Goal: Communication & Community: Answer question/provide support

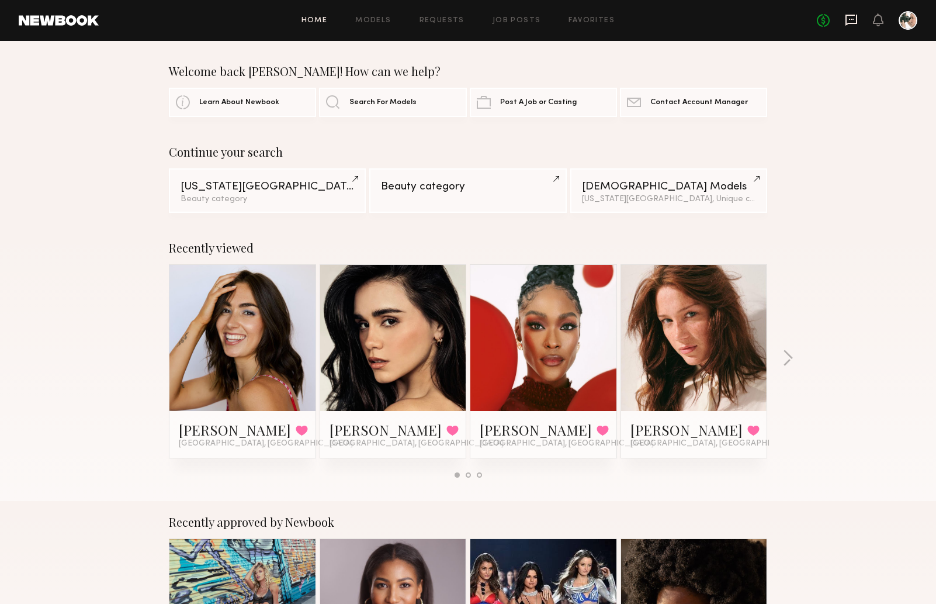
click at [855, 23] on icon at bounding box center [852, 20] width 12 height 11
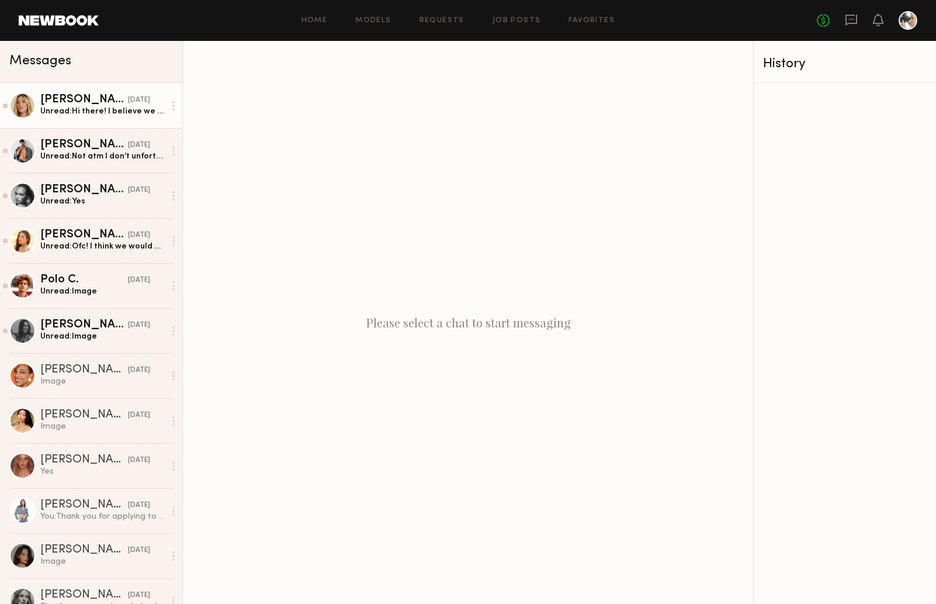
click at [126, 116] on div "Unread: Hi there! I believe we may be available on the 5th! Can you remind me h…" at bounding box center [102, 111] width 125 height 11
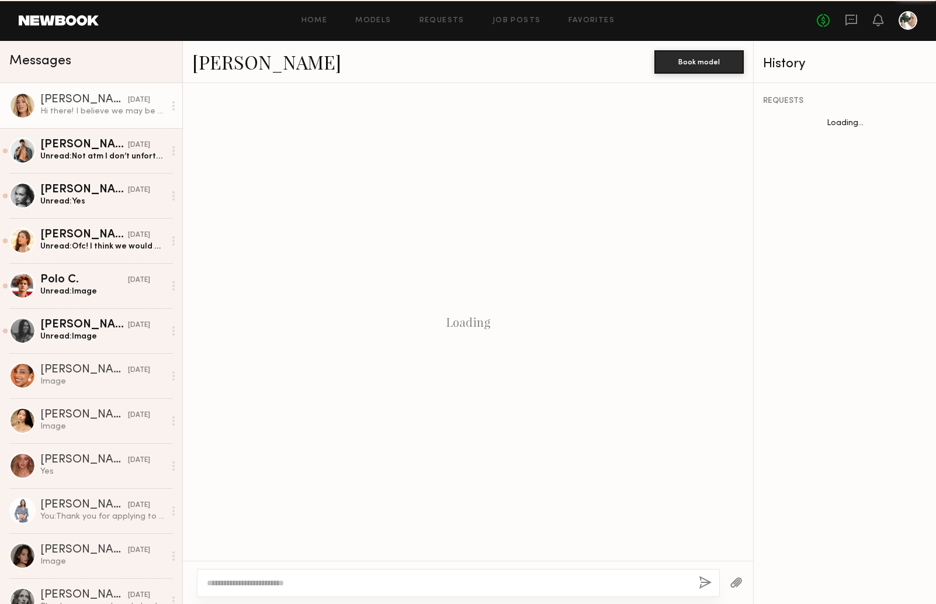
scroll to position [189, 0]
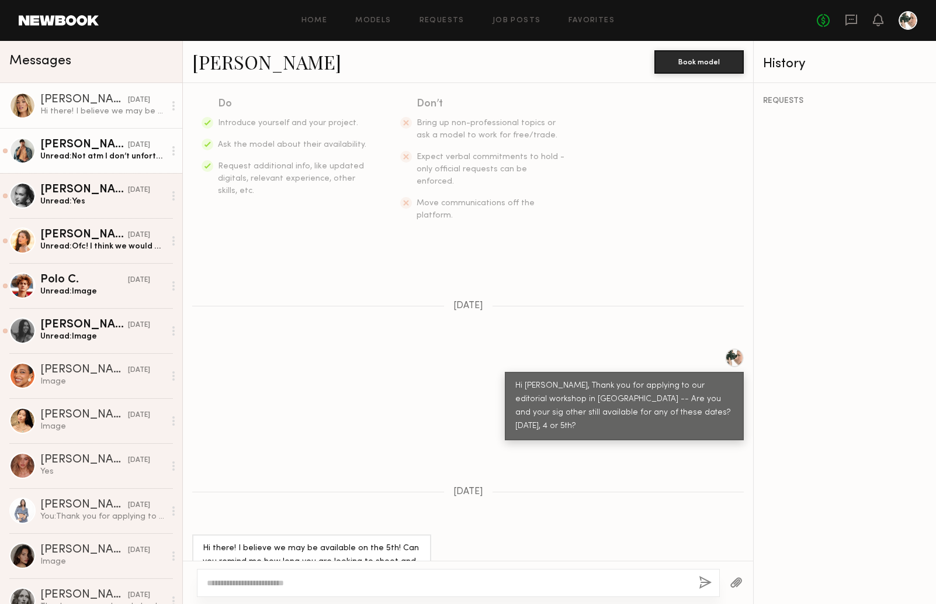
click at [94, 158] on div "Unread: Not atm I don’t unfortunately" at bounding box center [102, 156] width 125 height 11
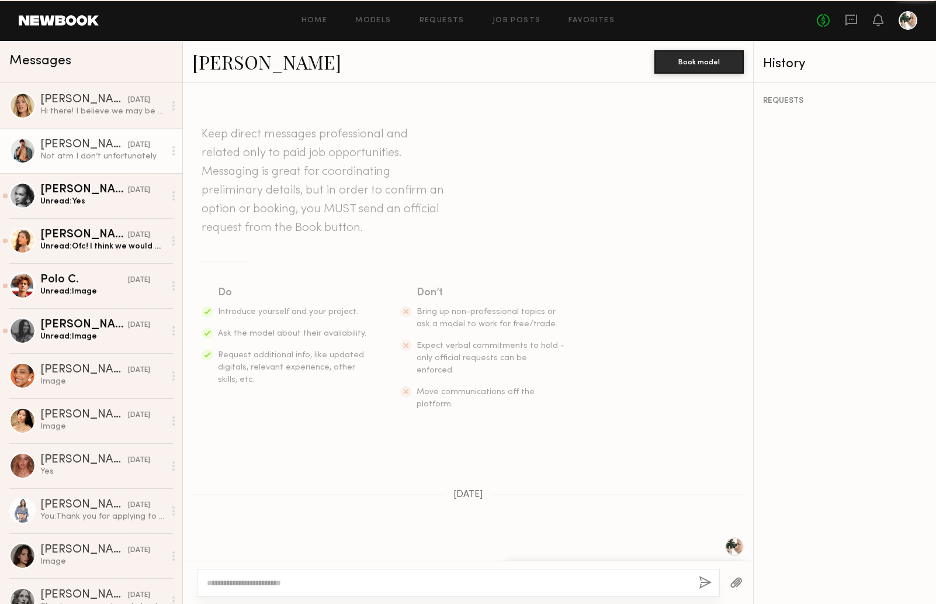
scroll to position [449, 0]
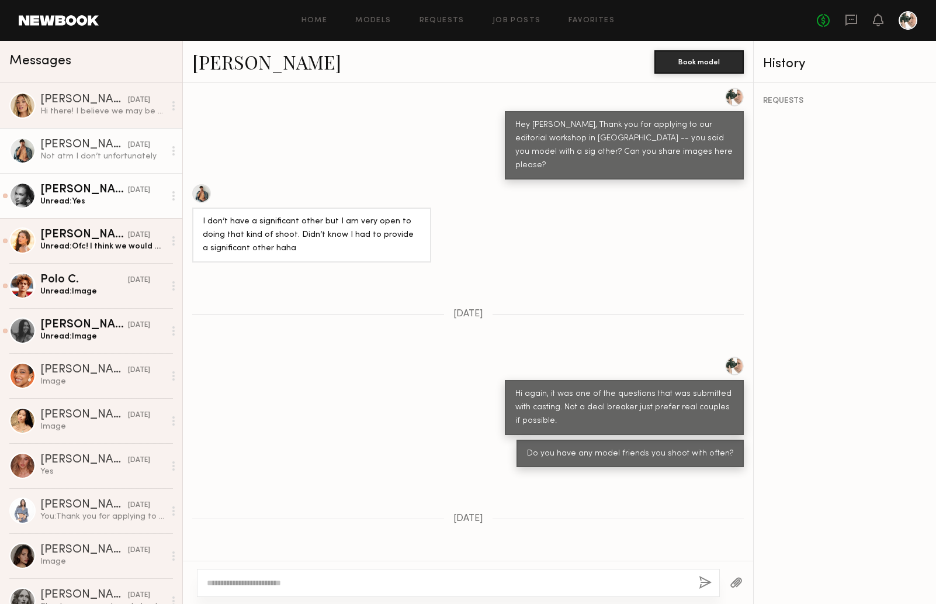
click at [70, 197] on div "Unread: Yes" at bounding box center [102, 201] width 125 height 11
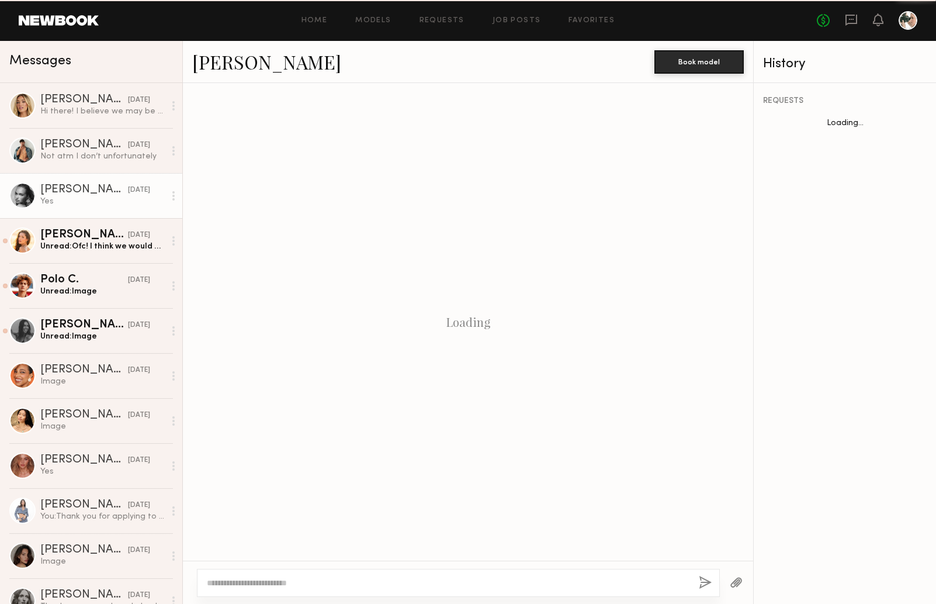
scroll to position [413, 0]
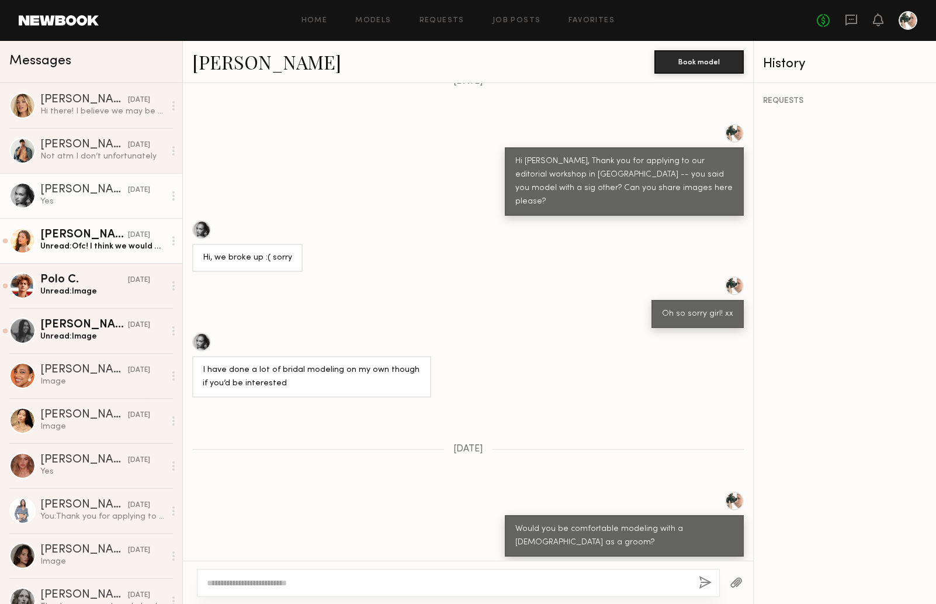
click at [84, 250] on div "Unread: Ofc! I think we would be interested in a full day. Is there rate differ…" at bounding box center [102, 246] width 125 height 11
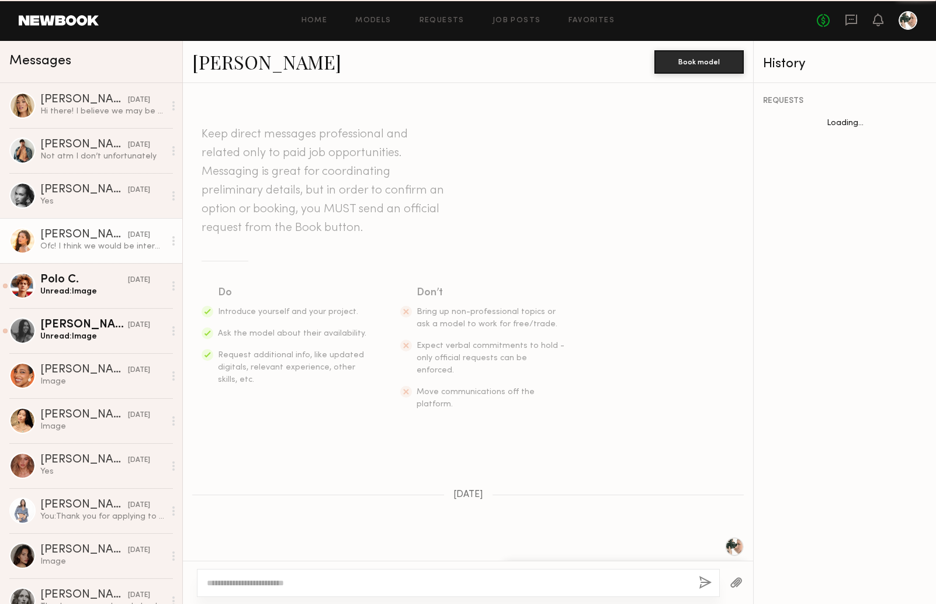
scroll to position [380, 0]
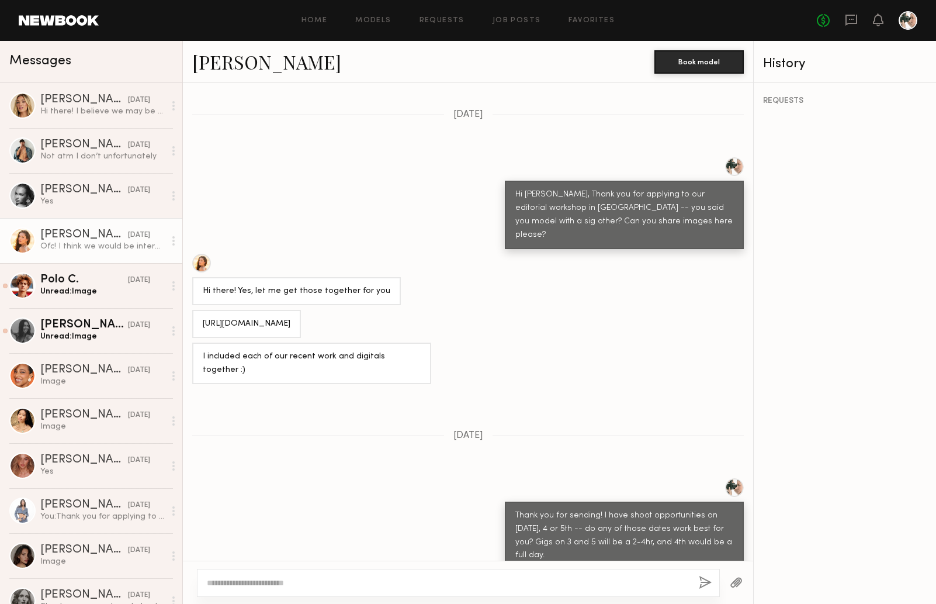
click at [231, 579] on textarea at bounding box center [448, 583] width 483 height 12
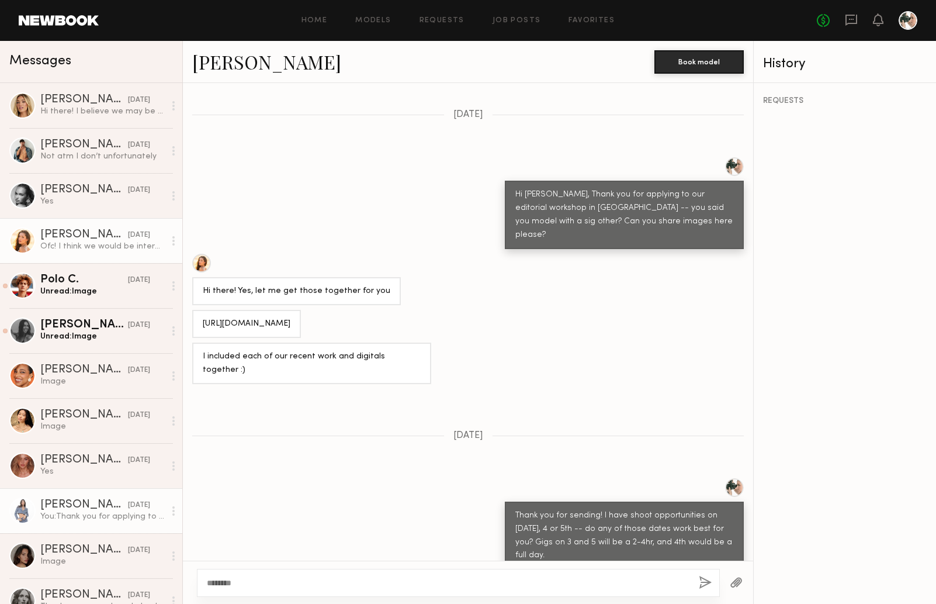
type textarea "*******"
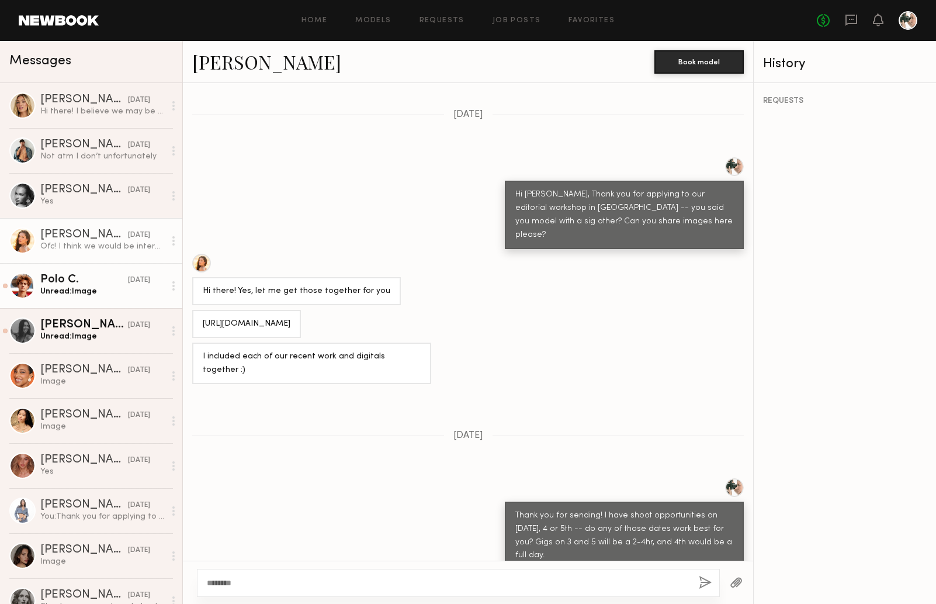
click at [105, 282] on div "Polo C." at bounding box center [84, 280] width 88 height 12
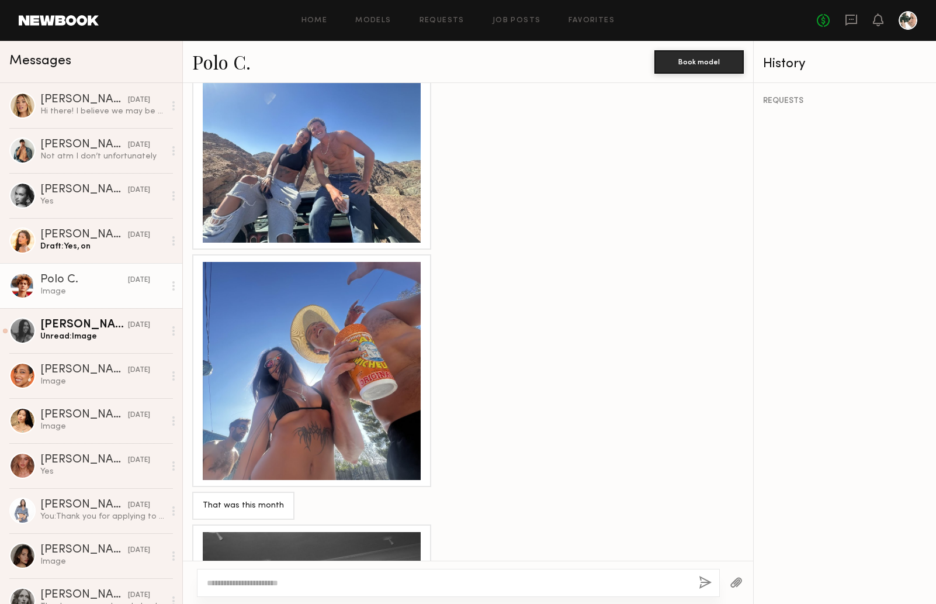
scroll to position [1649, 0]
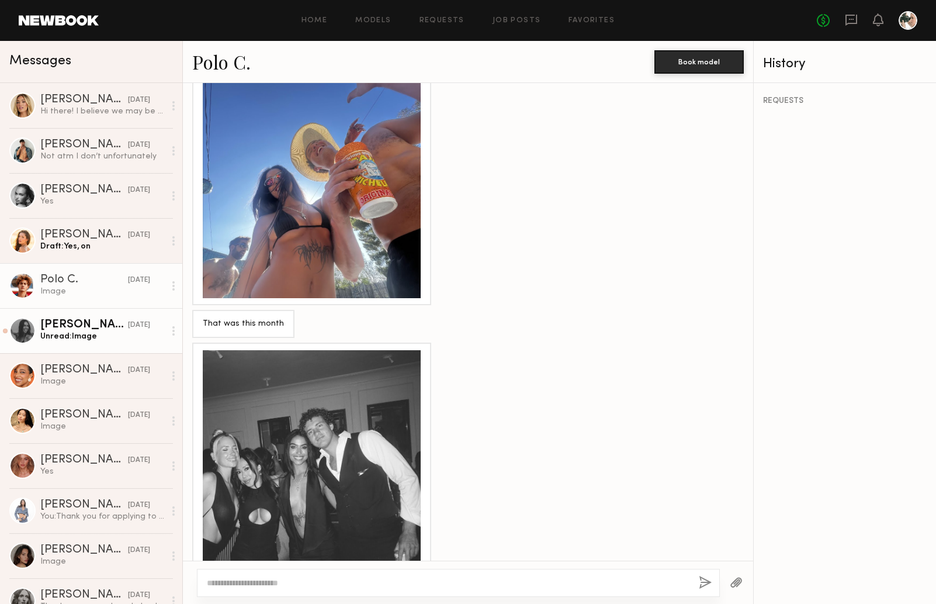
click at [82, 333] on div "Unread: Image" at bounding box center [102, 336] width 125 height 11
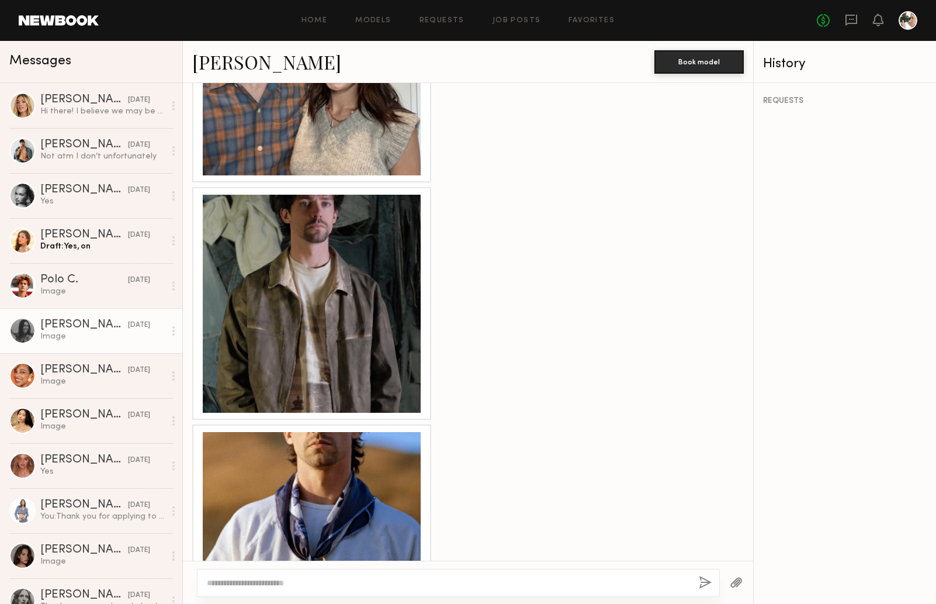
scroll to position [1564, 0]
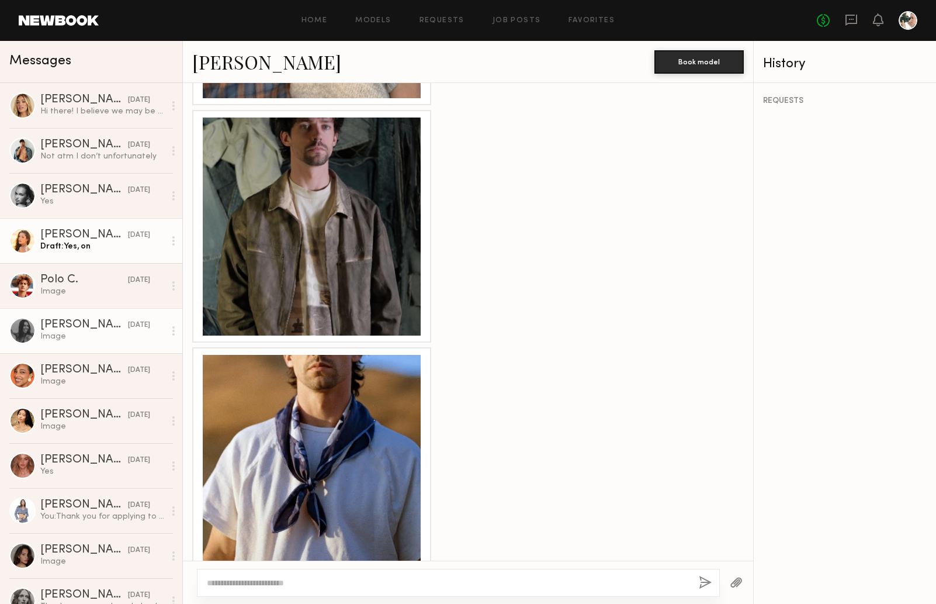
click at [128, 239] on div "[DATE]" at bounding box center [139, 235] width 22 height 11
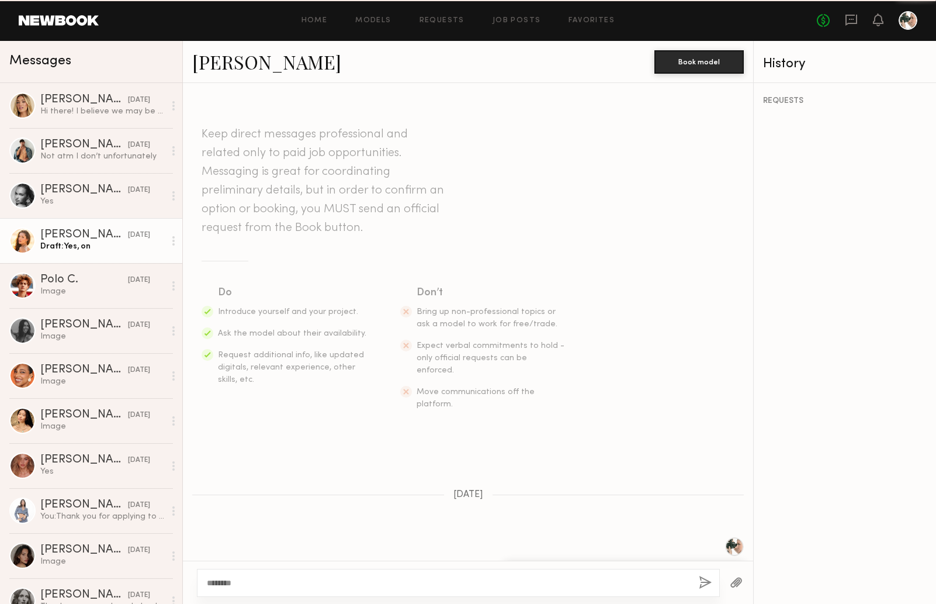
scroll to position [380, 0]
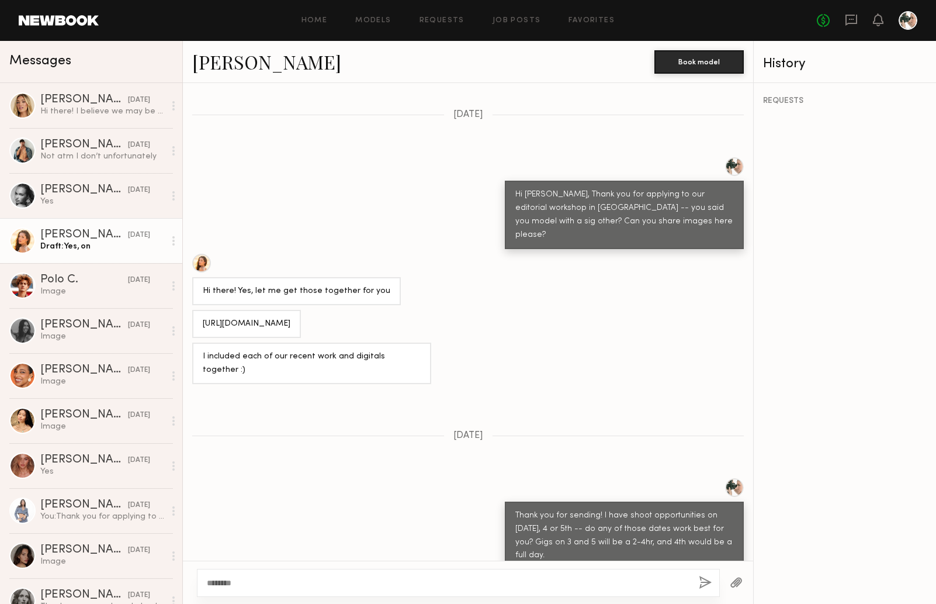
click at [100, 250] on div "Draft: Yes, on" at bounding box center [102, 246] width 125 height 11
drag, startPoint x: 94, startPoint y: 282, endPoint x: 95, endPoint y: 260, distance: 22.8
click at [94, 282] on div "Polo C." at bounding box center [84, 280] width 88 height 12
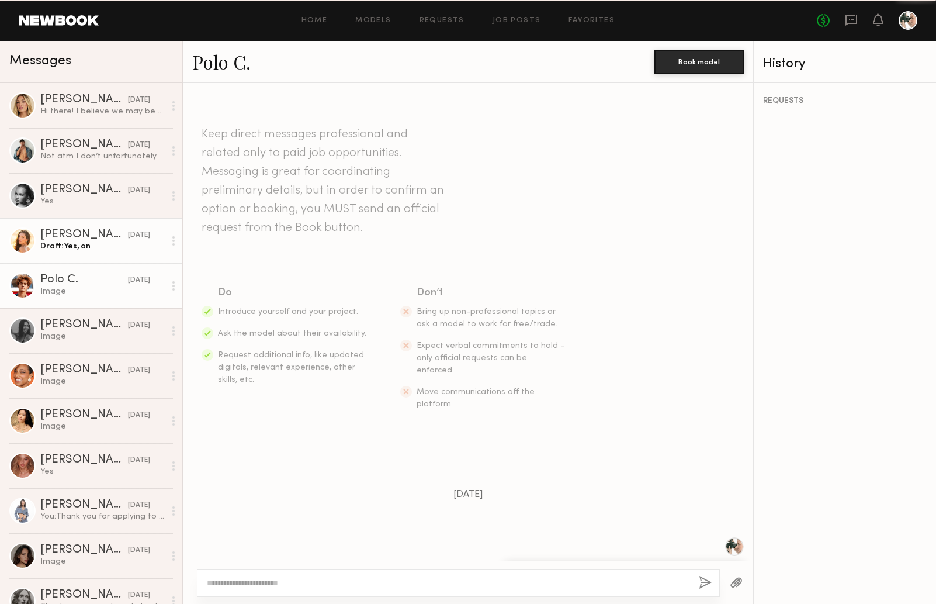
scroll to position [1649, 0]
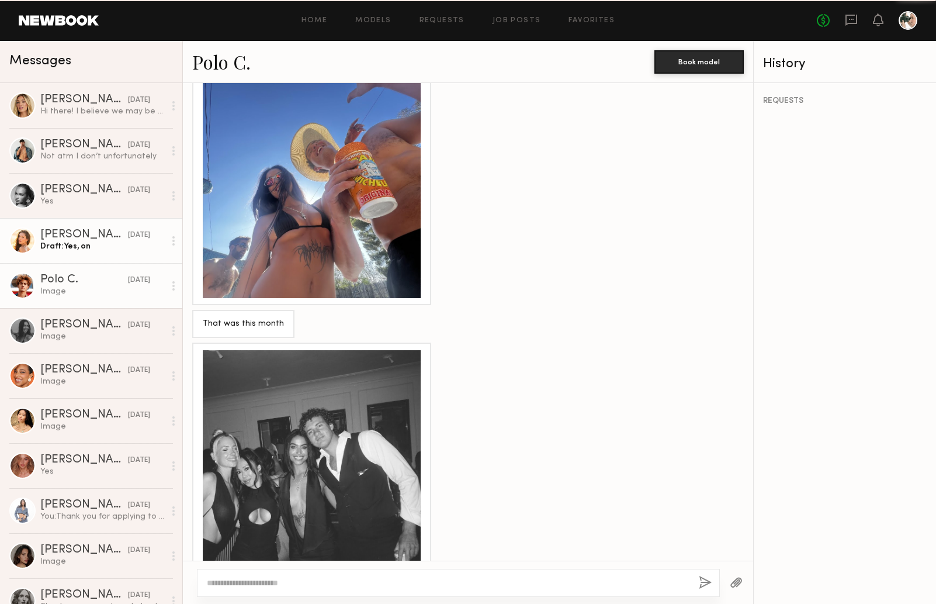
click at [95, 249] on div "Draft: Yes, on" at bounding box center [102, 246] width 125 height 11
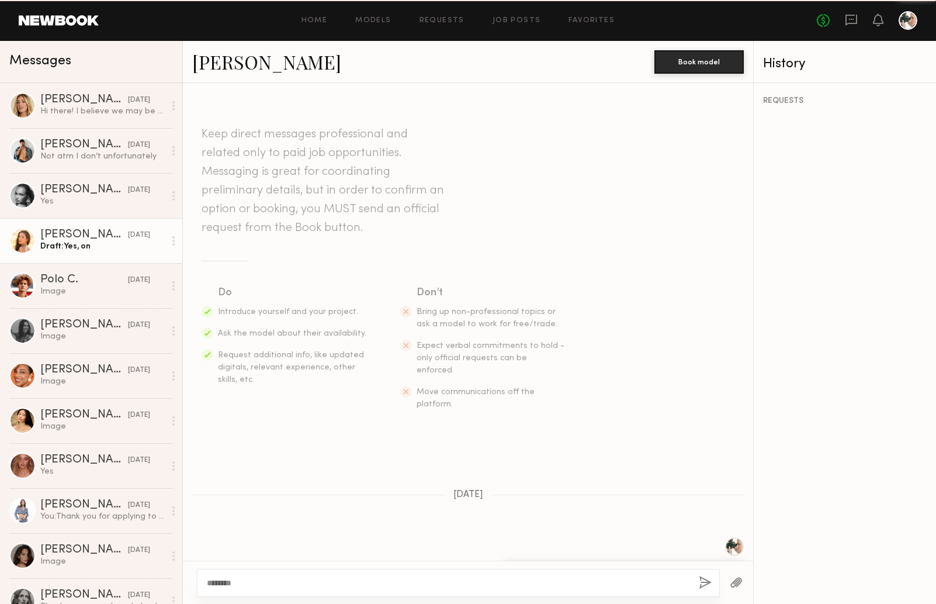
scroll to position [380, 0]
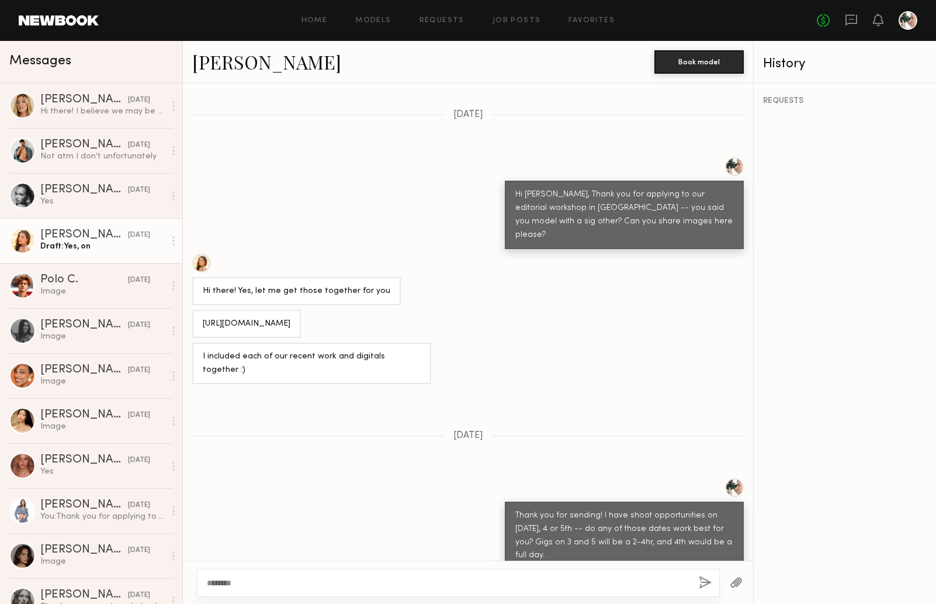
click at [241, 580] on textarea "*******" at bounding box center [448, 583] width 483 height 12
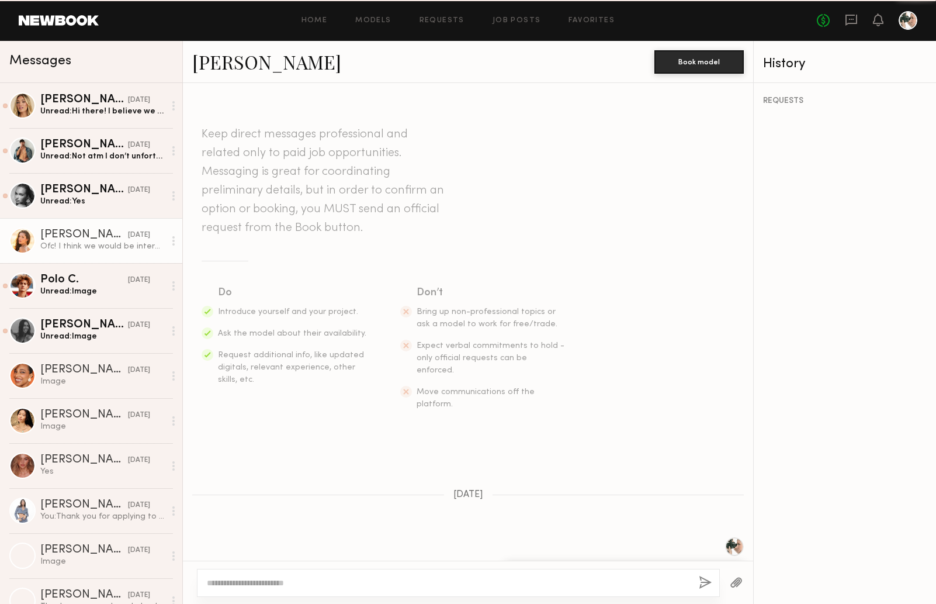
scroll to position [469, 0]
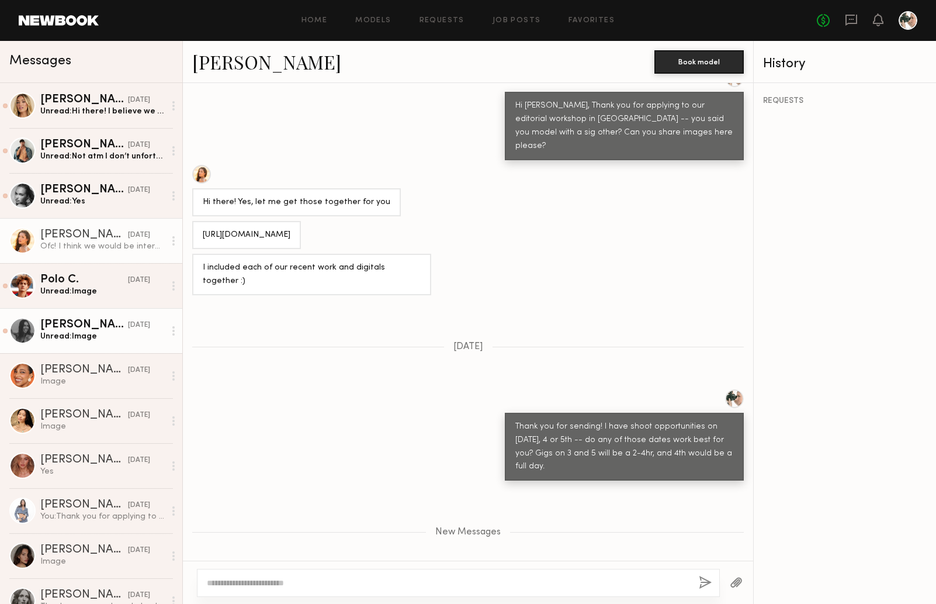
click at [84, 341] on div "Unread: Image" at bounding box center [102, 336] width 125 height 11
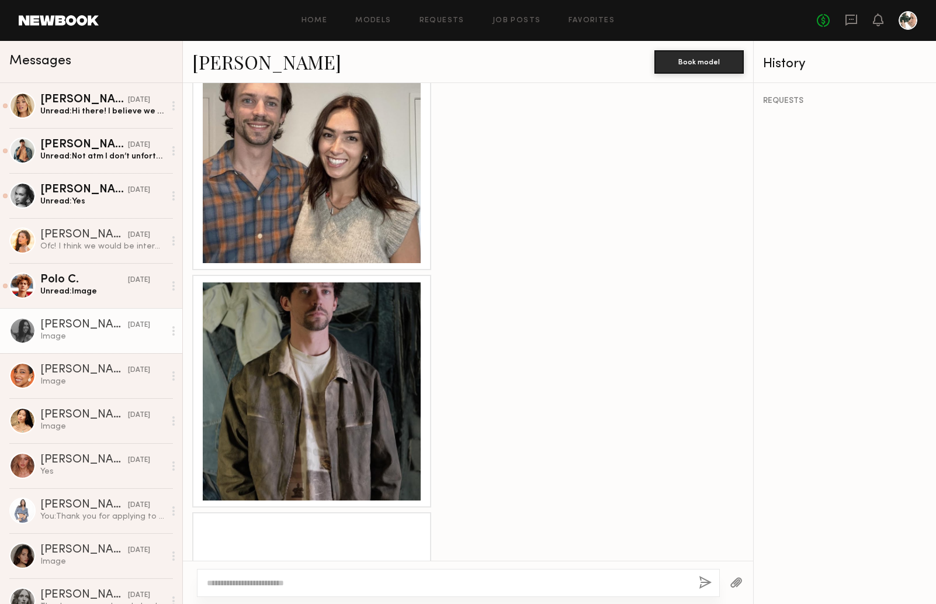
scroll to position [1367, 0]
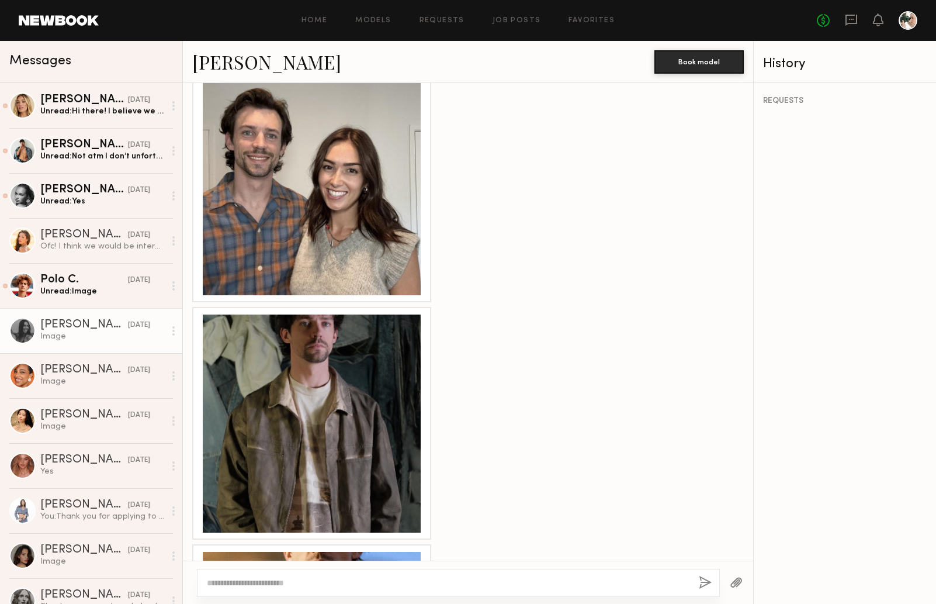
click at [331, 231] on div at bounding box center [312, 186] width 218 height 218
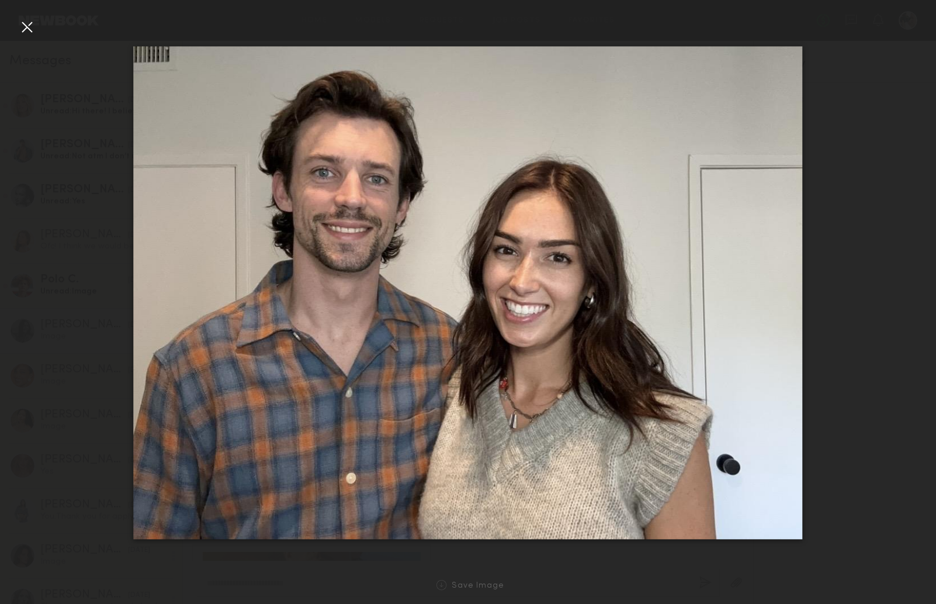
click at [27, 29] on div at bounding box center [27, 27] width 19 height 19
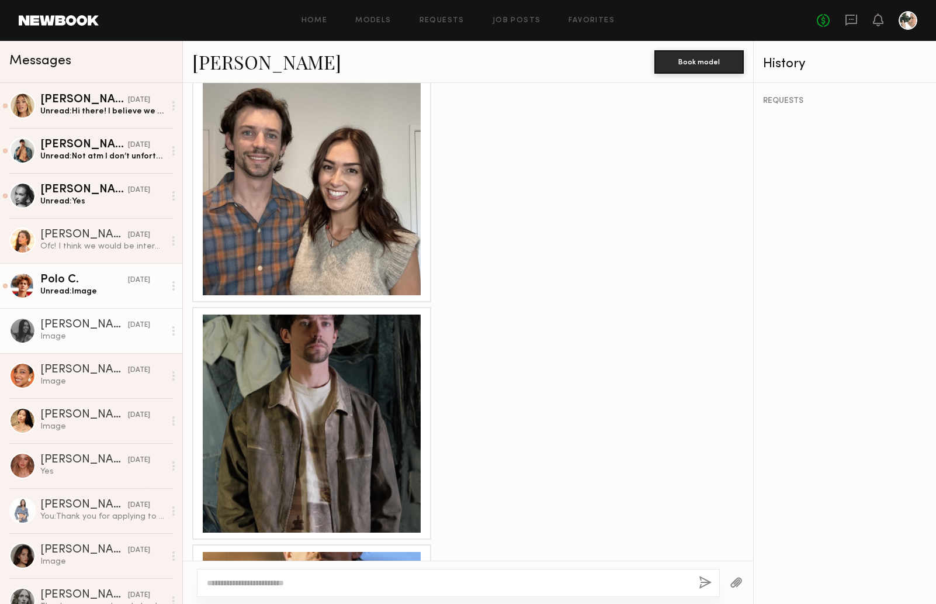
click at [108, 276] on div "Polo C." at bounding box center [84, 280] width 88 height 12
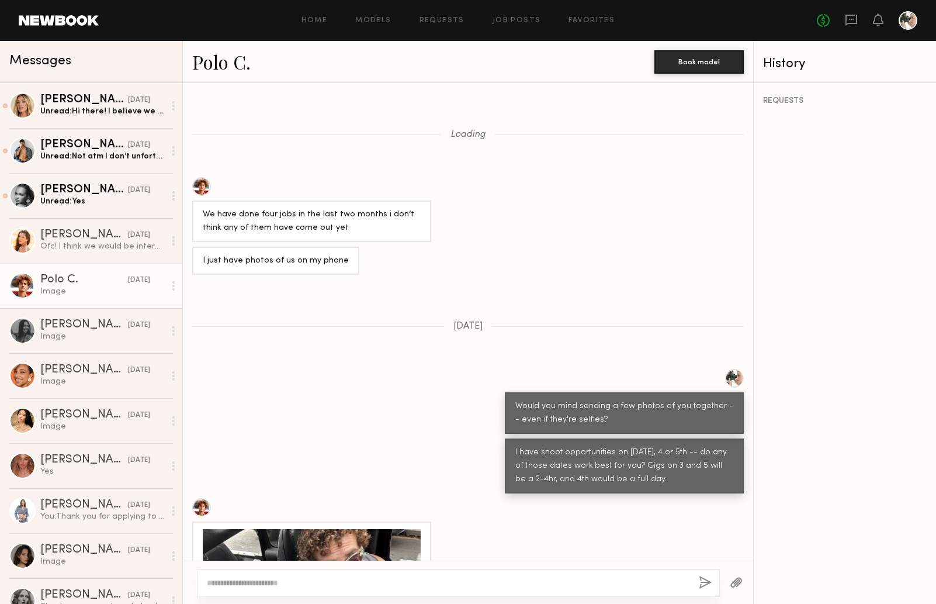
scroll to position [1184, 0]
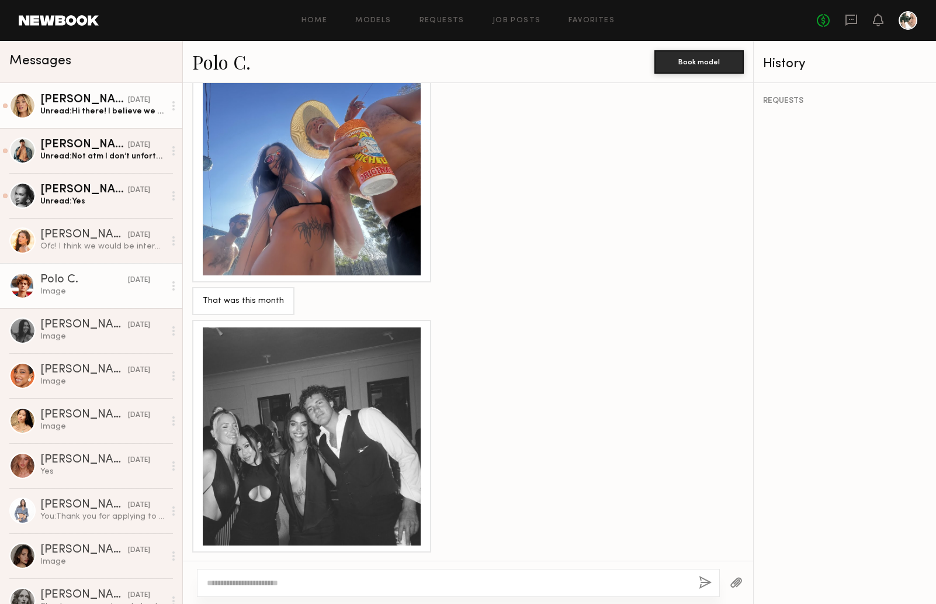
click at [101, 101] on div "[PERSON_NAME]" at bounding box center [84, 100] width 88 height 12
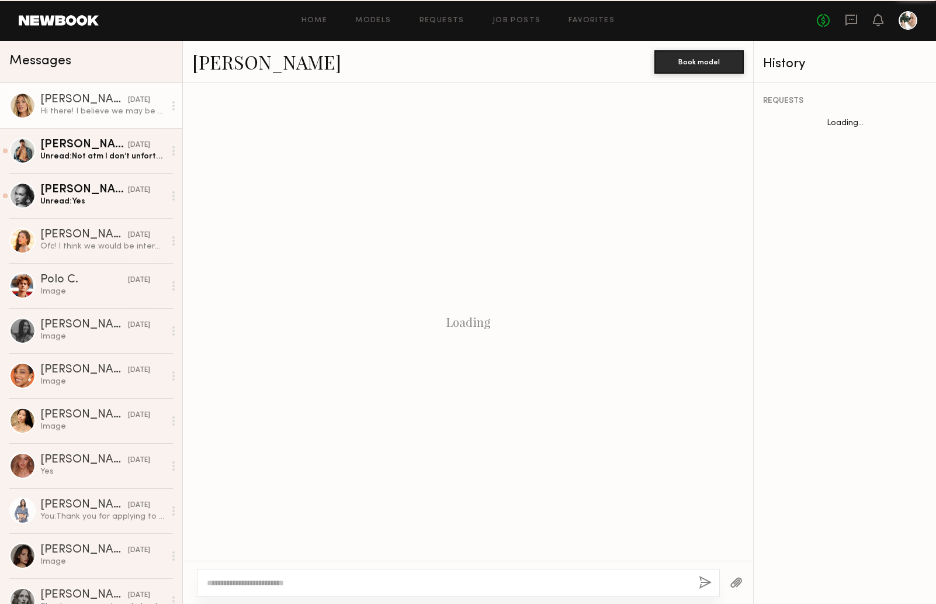
scroll to position [189, 0]
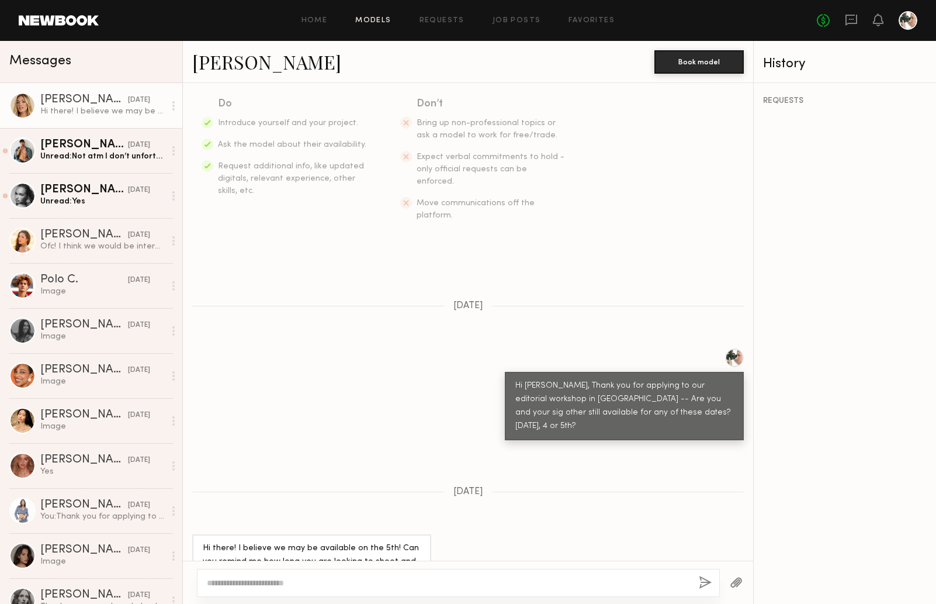
click at [379, 22] on link "Models" at bounding box center [373, 21] width 36 height 8
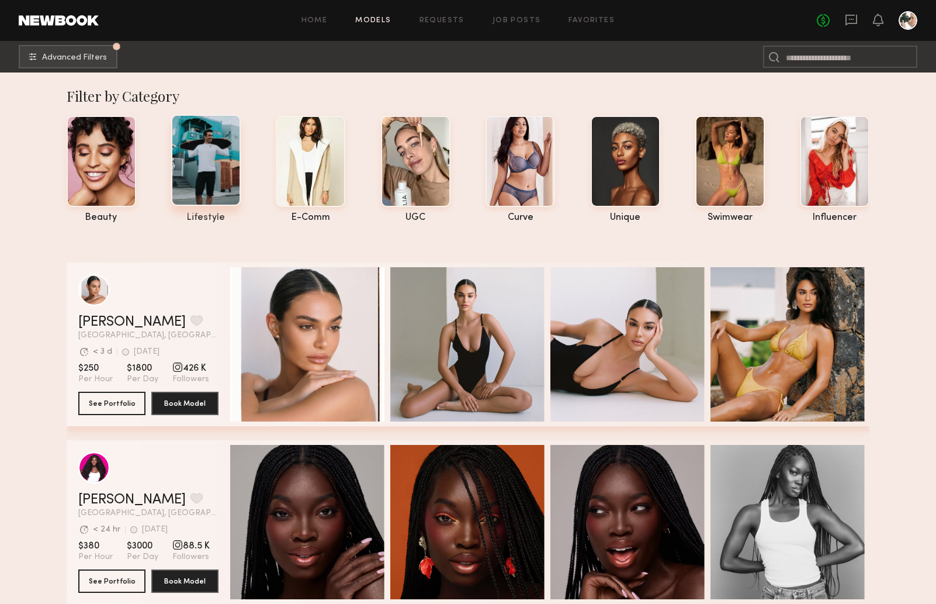
click at [212, 167] on div at bounding box center [206, 160] width 70 height 91
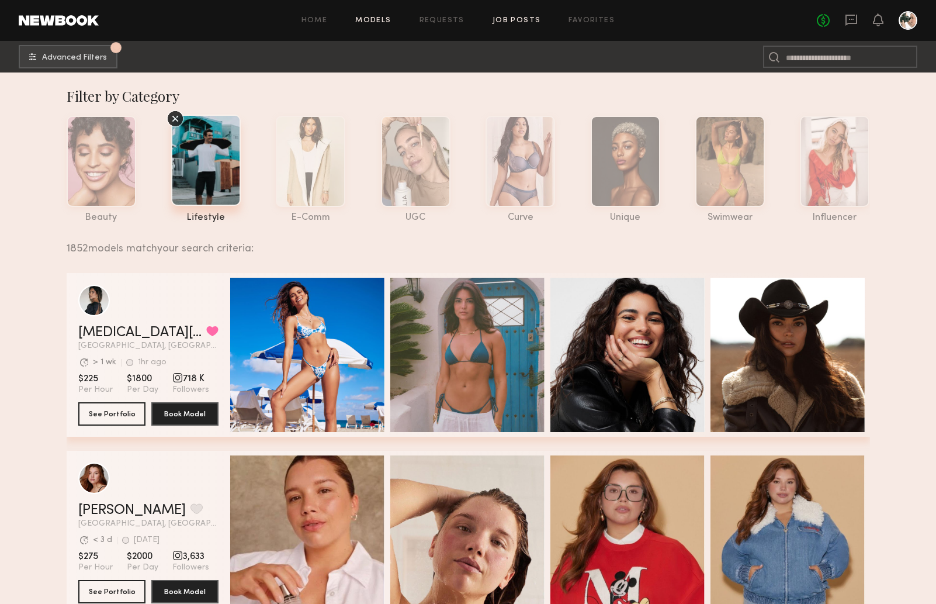
click at [515, 20] on link "Job Posts" at bounding box center [517, 21] width 49 height 8
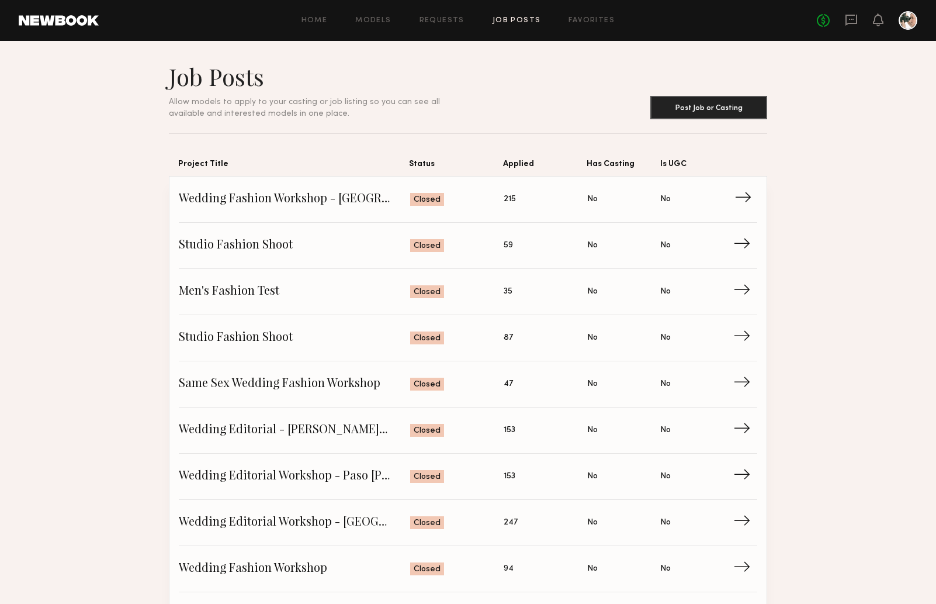
click at [307, 198] on span "Wedding Fashion Workshop - Palm Springs" at bounding box center [294, 200] width 231 height 18
